Goal: Navigation & Orientation: Find specific page/section

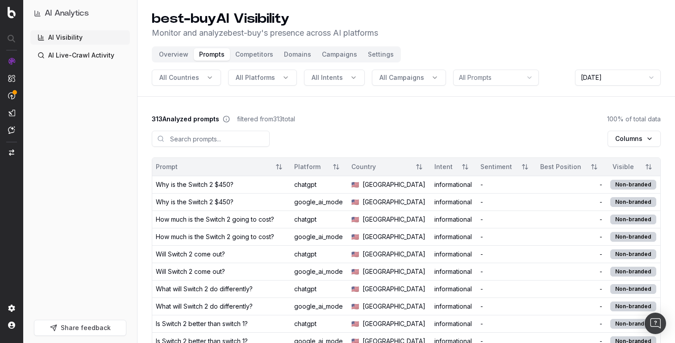
click at [629, 142] on html "AI Analytics AI Visibility AI Live-Crawl Activity Share feedback best-buy AI Vi…" at bounding box center [337, 171] width 675 height 343
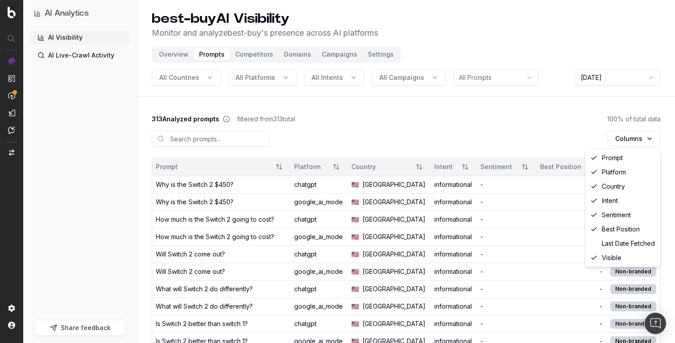
click at [572, 138] on html "AI Analytics AI Visibility AI Live-Crawl Activity Share feedback best-buy AI Vi…" at bounding box center [337, 171] width 675 height 343
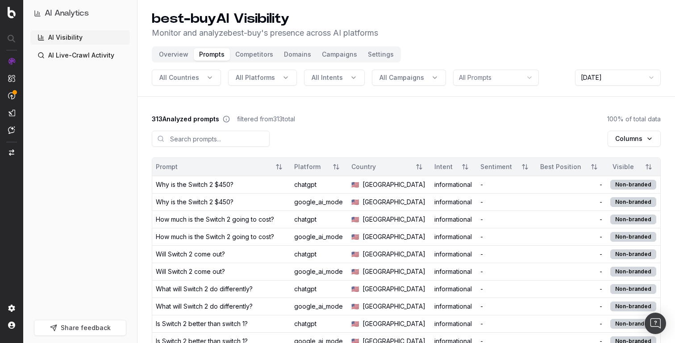
click at [256, 55] on button "Competitors" at bounding box center [254, 54] width 49 height 12
click at [204, 56] on button "Prompts" at bounding box center [212, 54] width 36 height 12
